Goal: Task Accomplishment & Management: Use online tool/utility

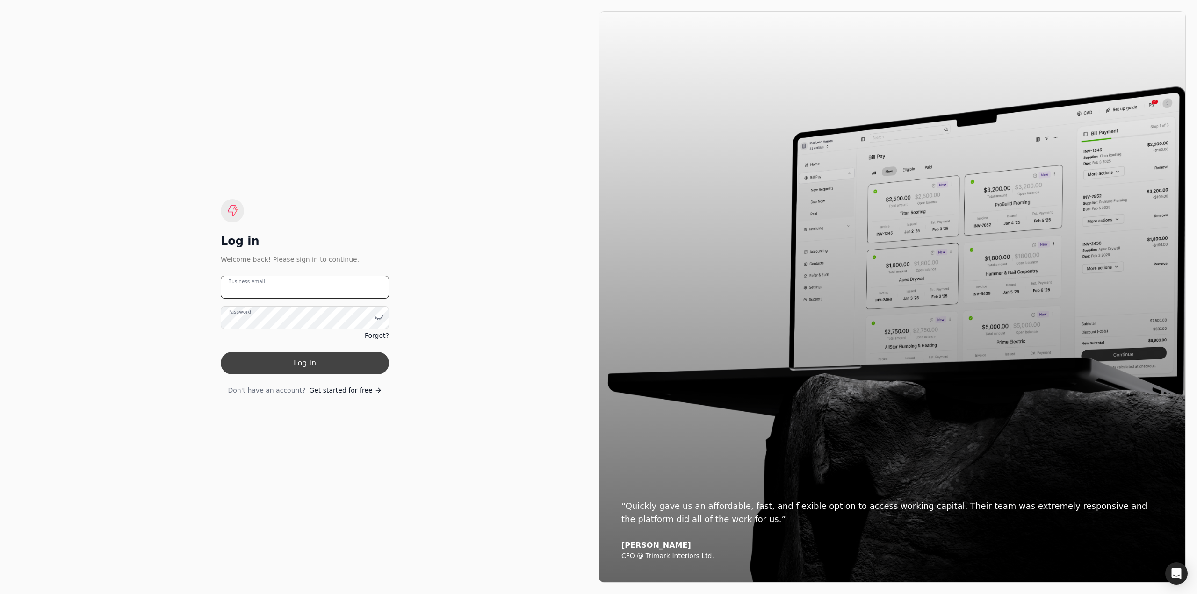
type email "[EMAIL_ADDRESS][DOMAIN_NAME]"
click at [271, 366] on button "Log in" at bounding box center [305, 363] width 168 height 22
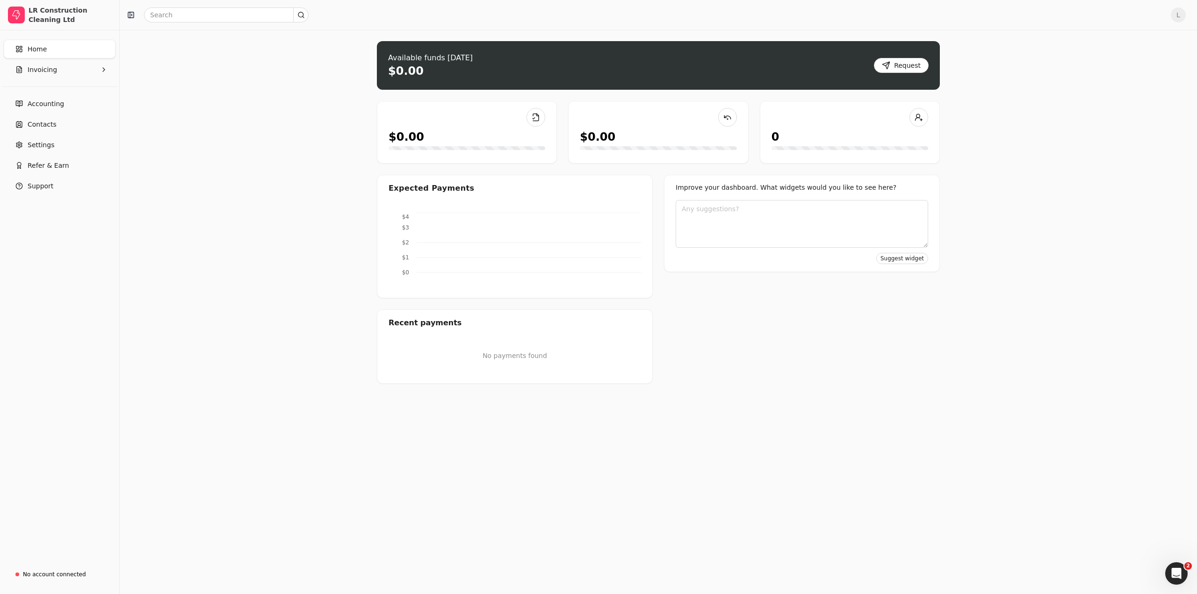
click at [279, 359] on div "Upload file: Drag your invoice here to upload or browse for files Available fun…" at bounding box center [658, 312] width 1077 height 564
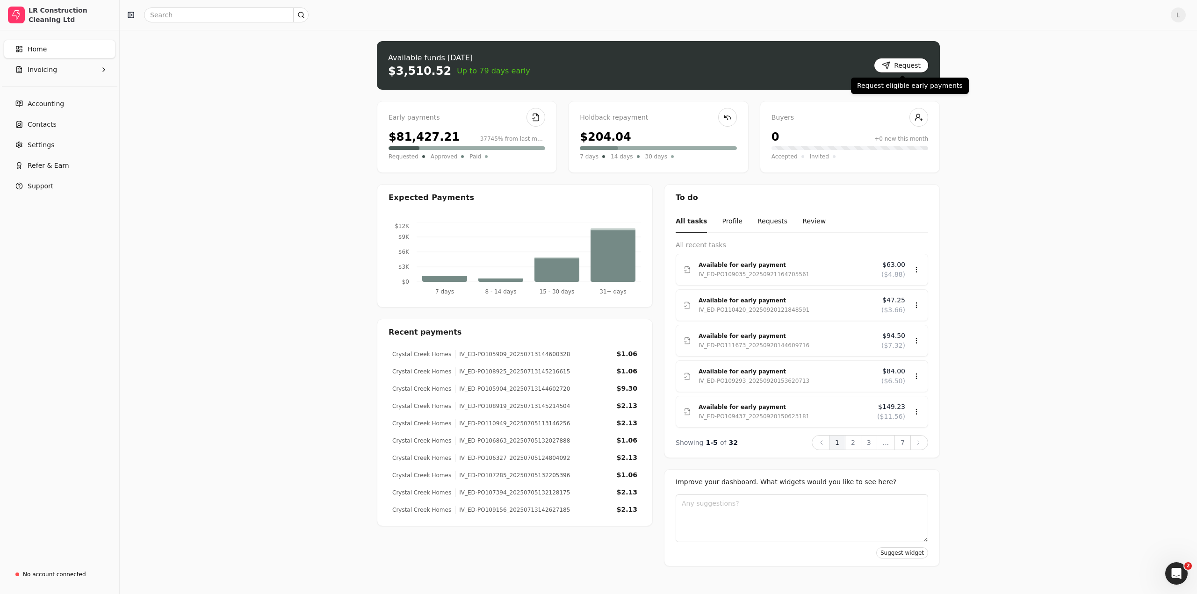
click at [906, 70] on button "Request" at bounding box center [901, 65] width 55 height 15
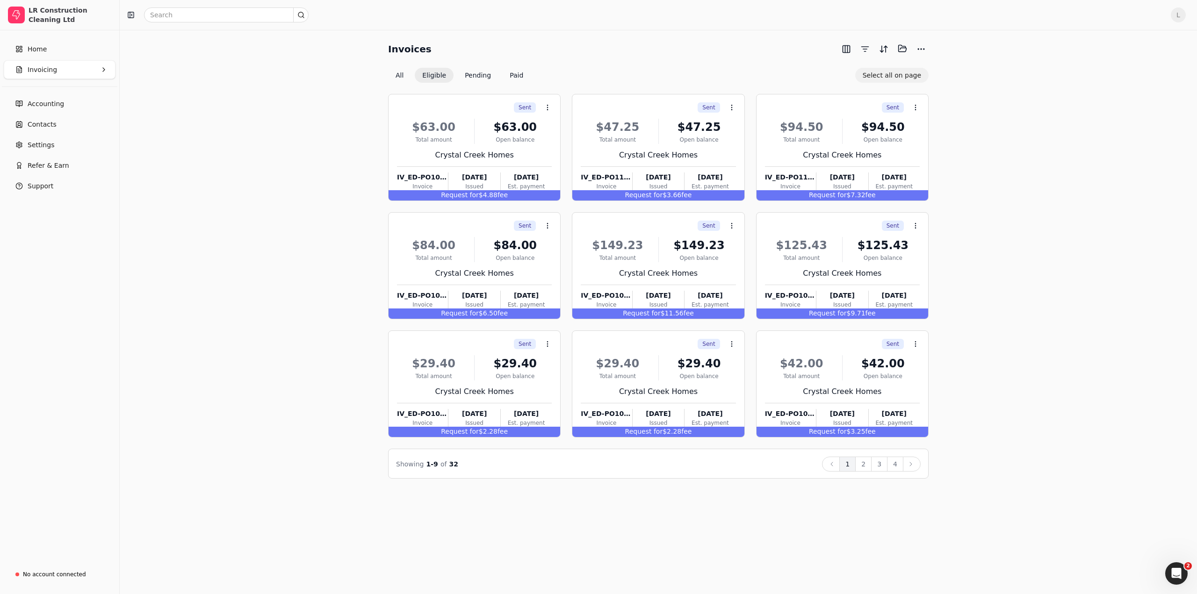
click at [902, 79] on button "Select all on page" at bounding box center [891, 75] width 73 height 15
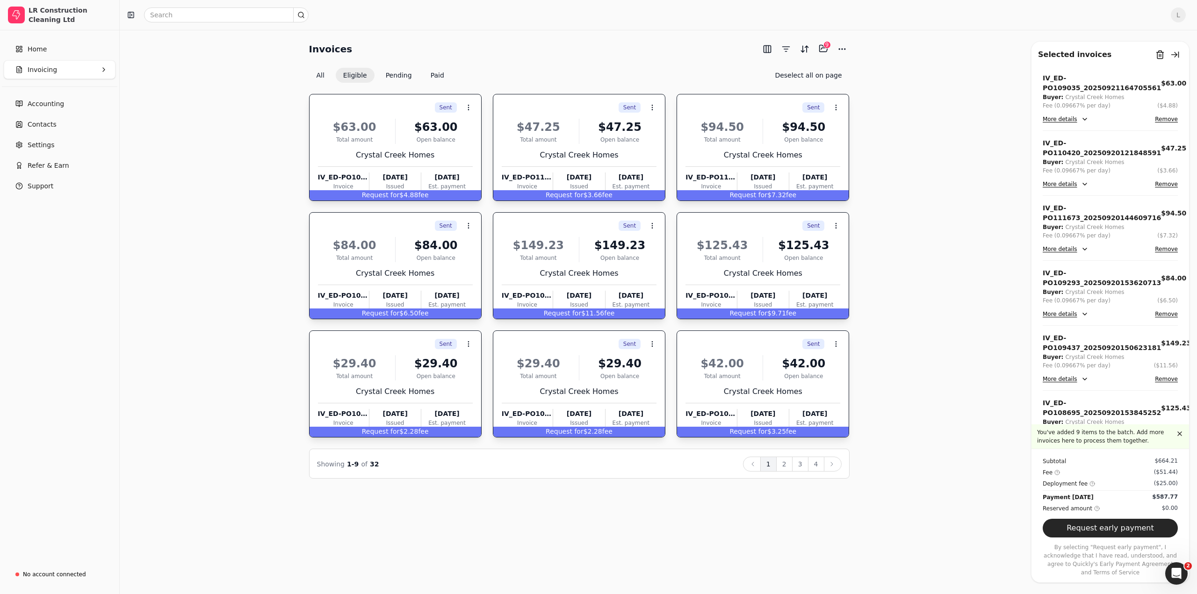
click at [787, 471] on div "Showing 1 - 9 of 32 Back 1 2 3 4 Next" at bounding box center [579, 464] width 540 height 30
click at [785, 462] on button "2" at bounding box center [784, 464] width 16 height 15
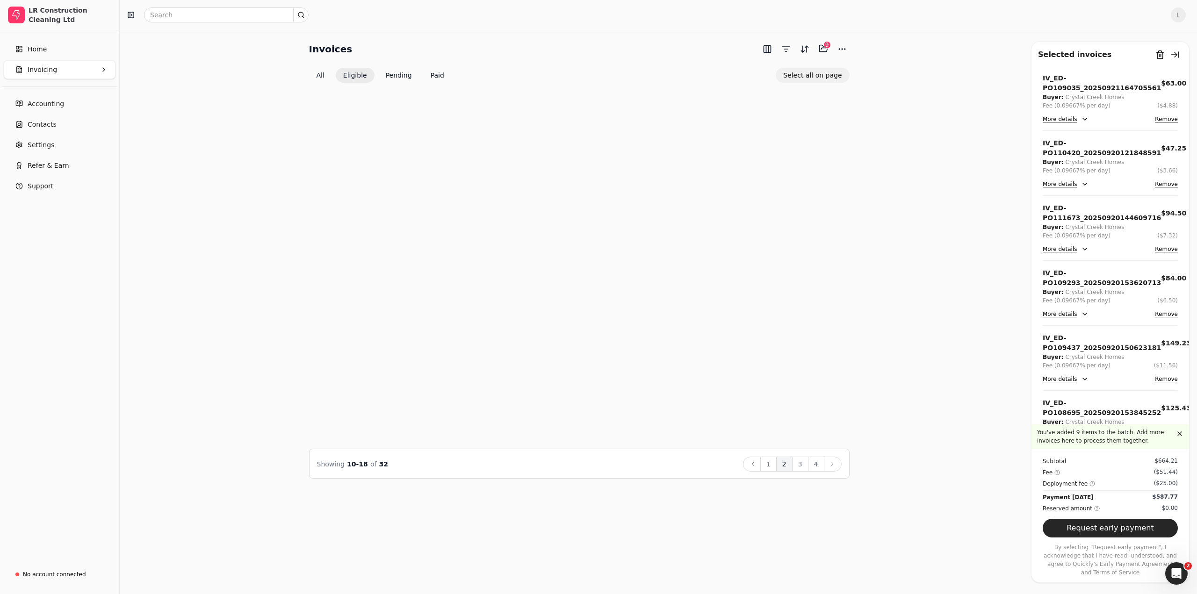
click at [827, 74] on button "Select all on page" at bounding box center [811, 75] width 73 height 15
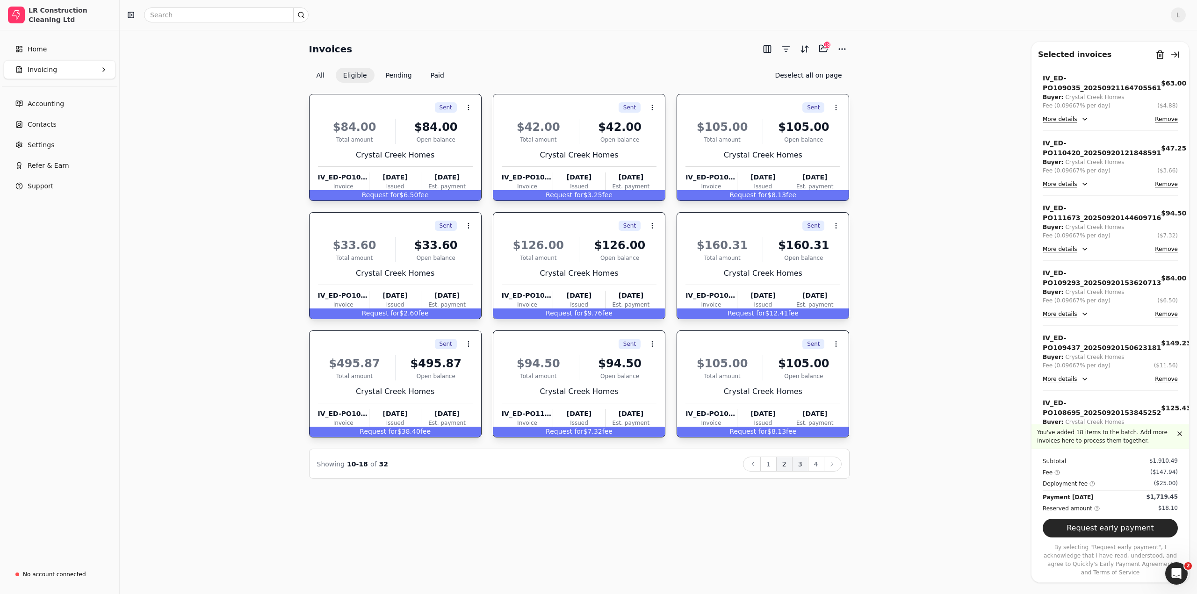
click at [803, 466] on button "3" at bounding box center [800, 464] width 16 height 15
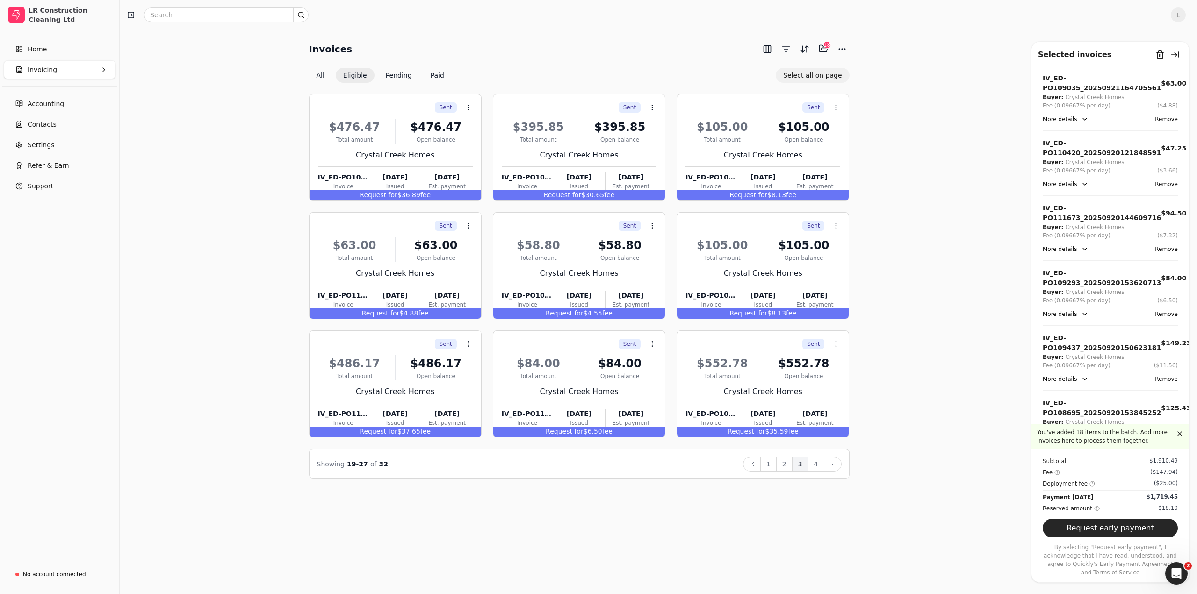
click at [813, 76] on button "Select all on page" at bounding box center [811, 75] width 73 height 15
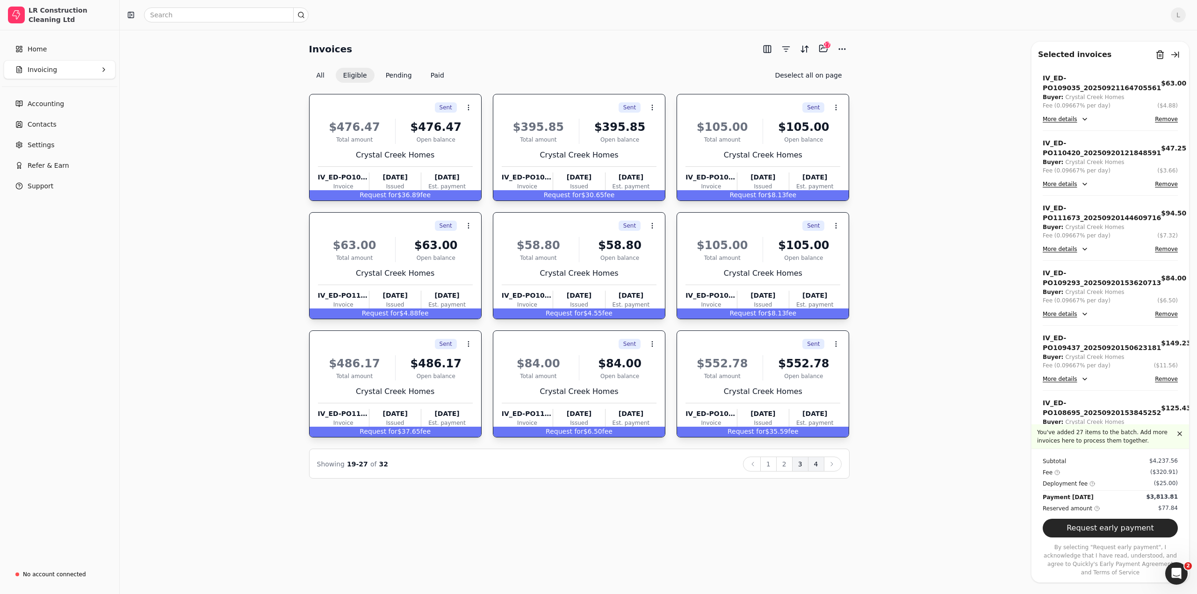
click at [819, 466] on button "4" at bounding box center [816, 464] width 16 height 15
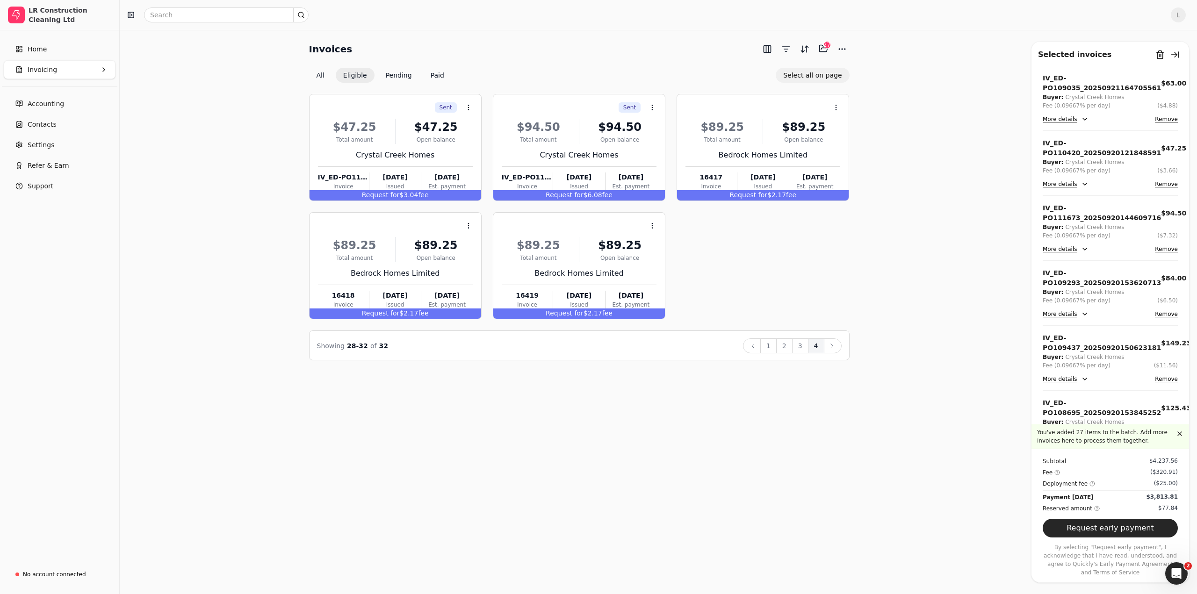
click at [812, 77] on button "Select all on page" at bounding box center [811, 75] width 73 height 15
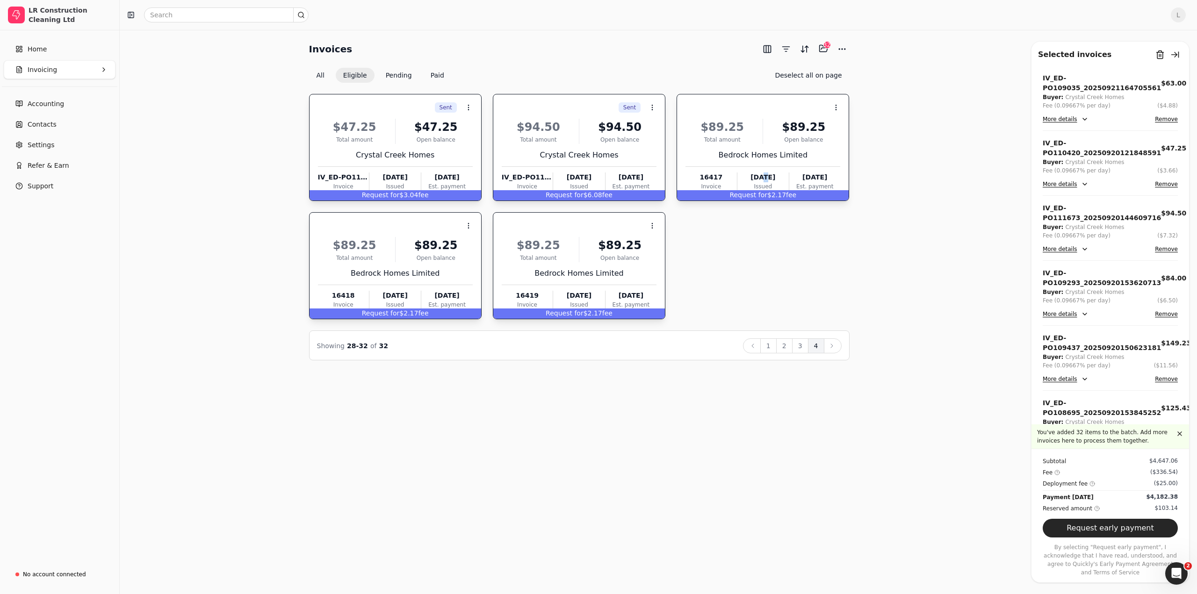
click at [762, 168] on div "$89.25 Total amount $89.25 Open balance Bedrock Homes Limited 16417 Invoice [DA…" at bounding box center [762, 153] width 155 height 80
click at [611, 260] on div "Open balance" at bounding box center [619, 258] width 73 height 8
click at [413, 274] on div "Bedrock Homes Limited" at bounding box center [395, 273] width 155 height 11
click at [802, 347] on button "3" at bounding box center [800, 345] width 16 height 15
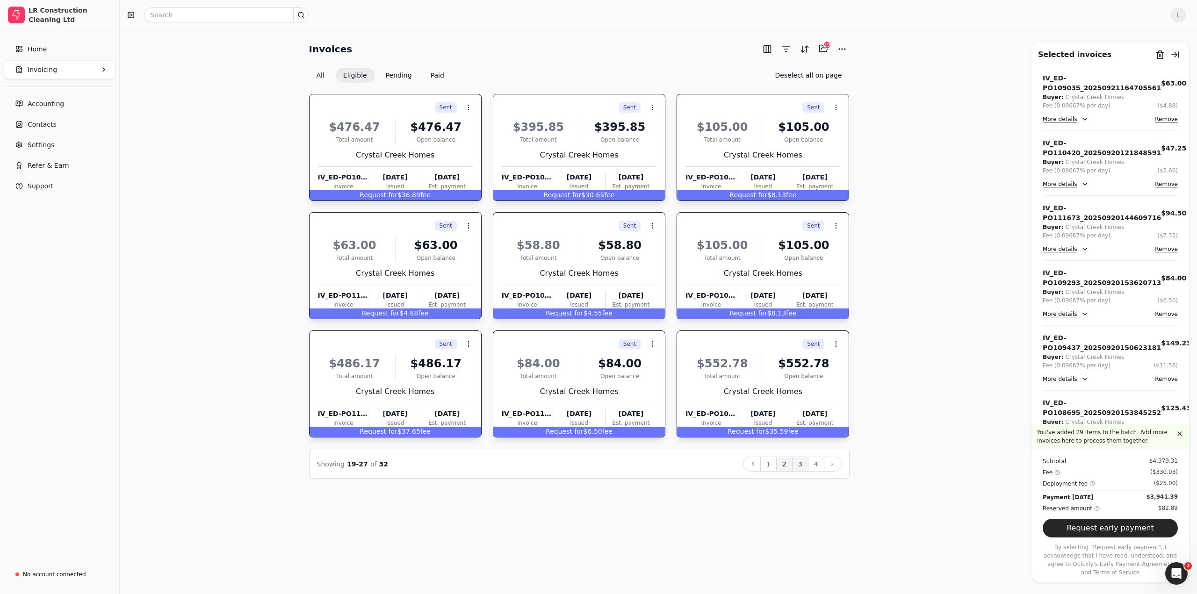
click at [784, 465] on button "2" at bounding box center [784, 464] width 16 height 15
click at [776, 468] on ul "Back 1 2 3 4 Next" at bounding box center [792, 464] width 99 height 15
click at [774, 468] on button "1" at bounding box center [768, 464] width 16 height 15
click at [1117, 537] on button "Request early payment" at bounding box center [1109, 528] width 135 height 19
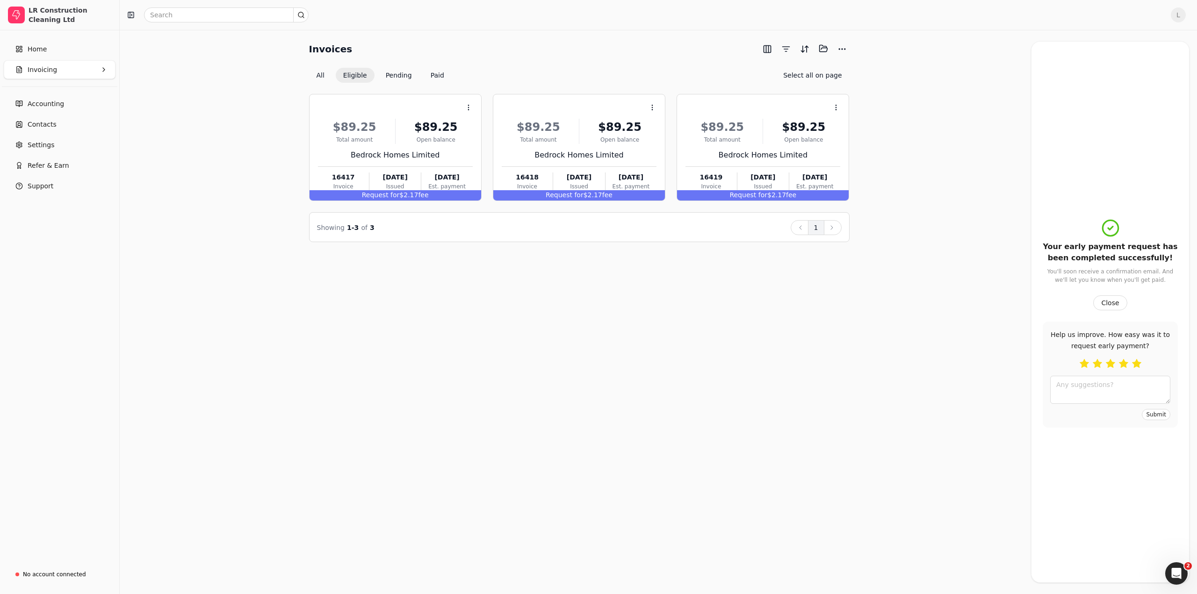
click at [1132, 366] on button "button" at bounding box center [1136, 363] width 9 height 9
click at [1151, 416] on button "Submit" at bounding box center [1155, 414] width 29 height 11
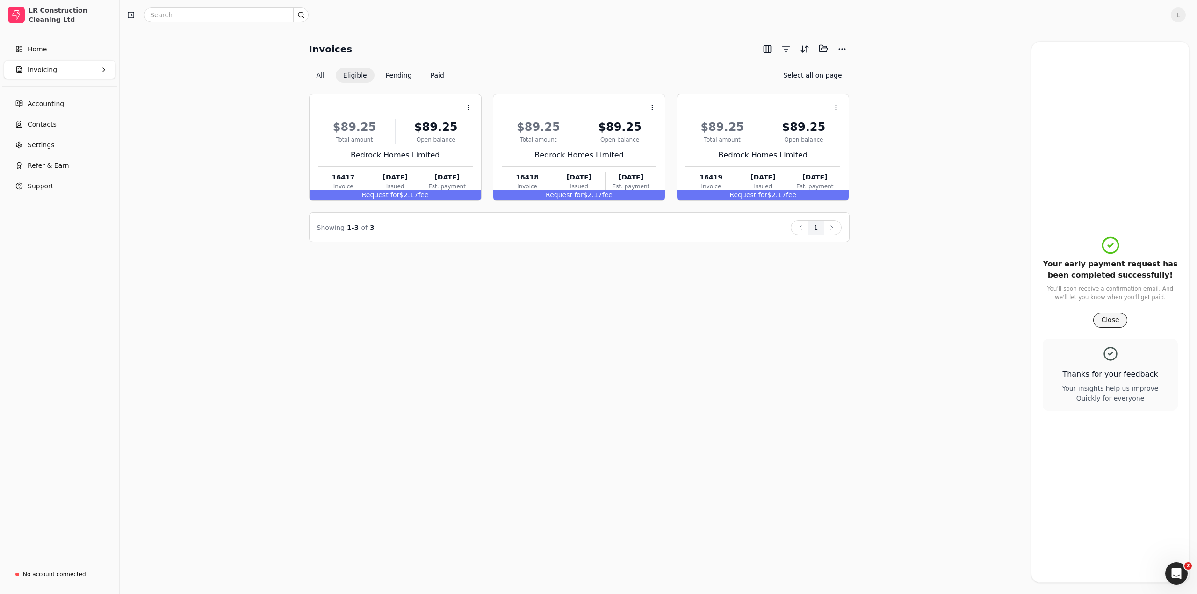
click at [1103, 321] on button "Close" at bounding box center [1110, 320] width 34 height 15
